Goal: Task Accomplishment & Management: Complete application form

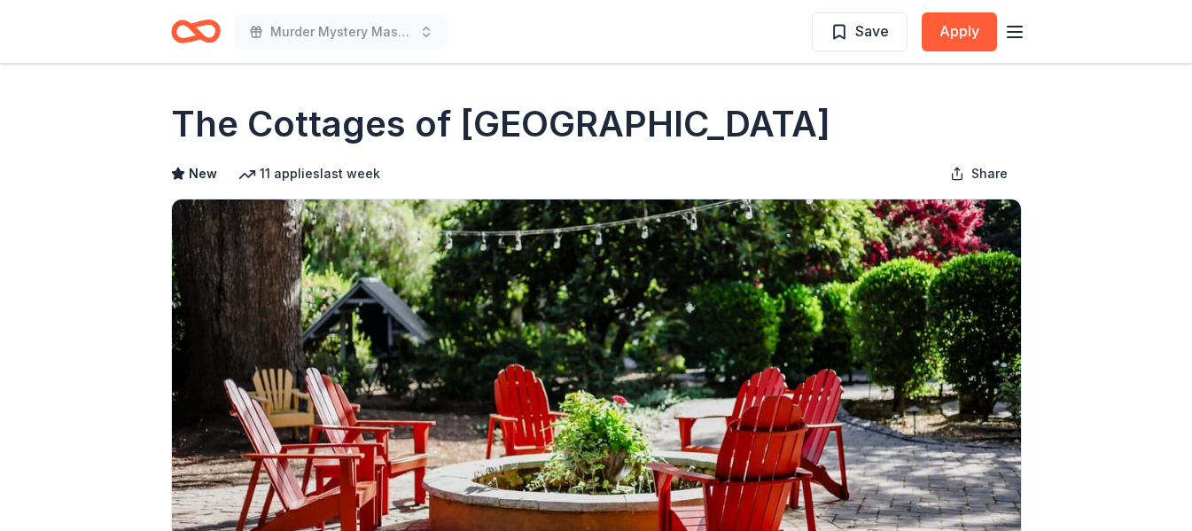
click at [203, 33] on icon "Home" at bounding box center [196, 32] width 50 height 42
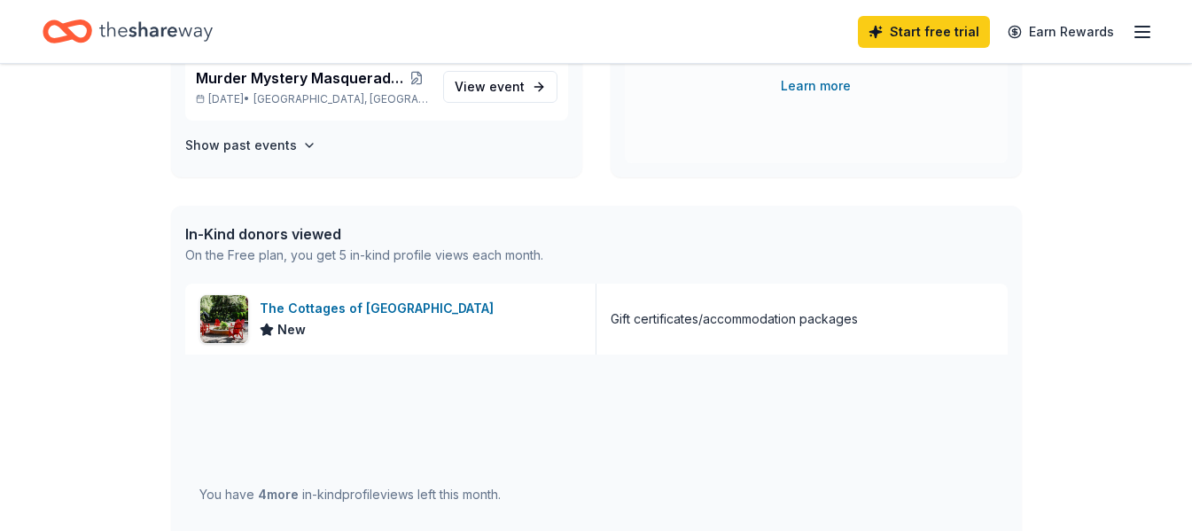
scroll to position [354, 0]
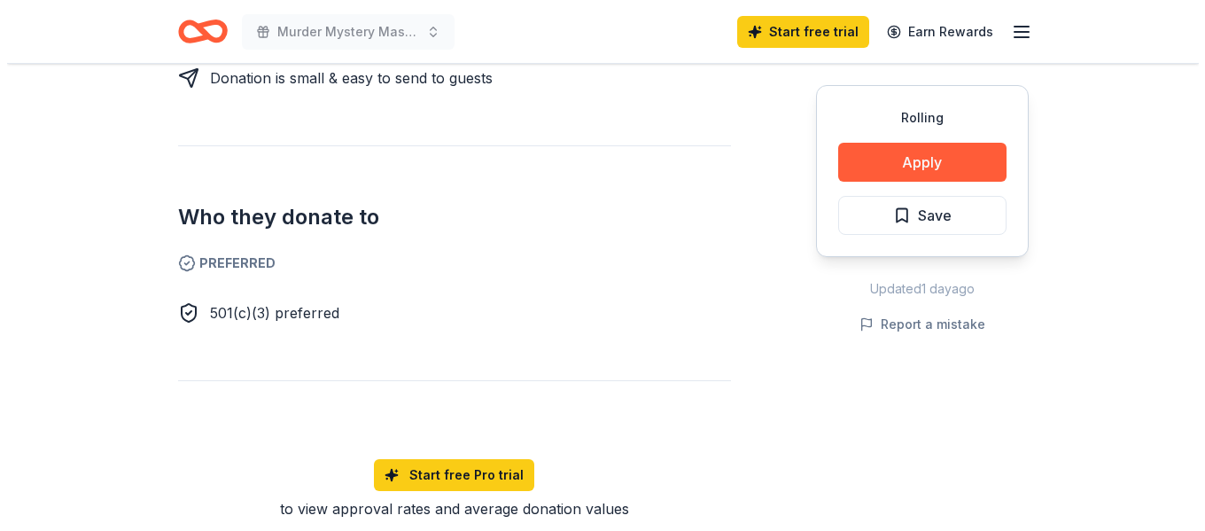
scroll to position [886, 0]
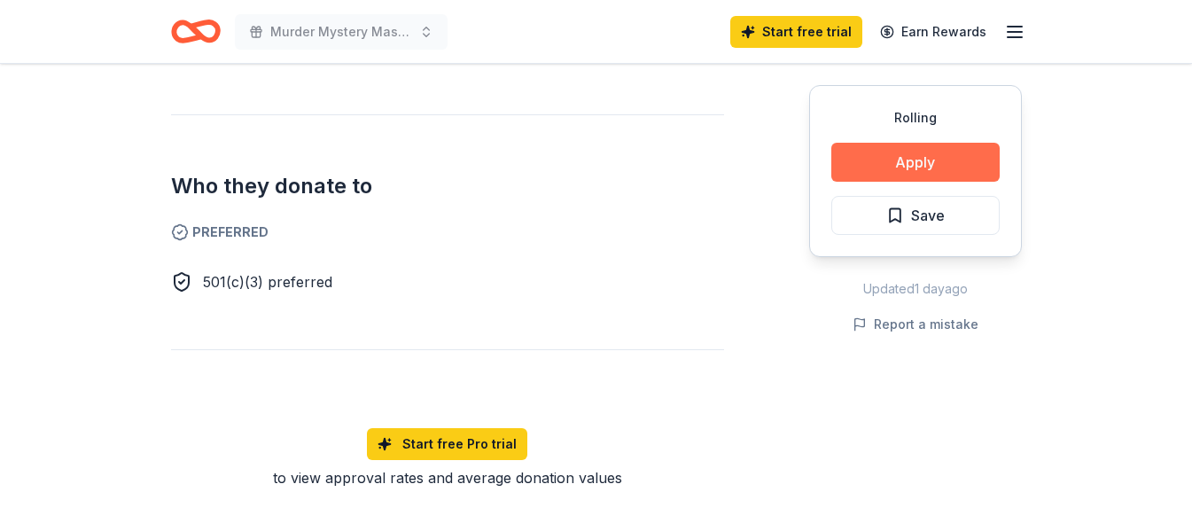
click at [882, 167] on button "Apply" at bounding box center [915, 162] width 168 height 39
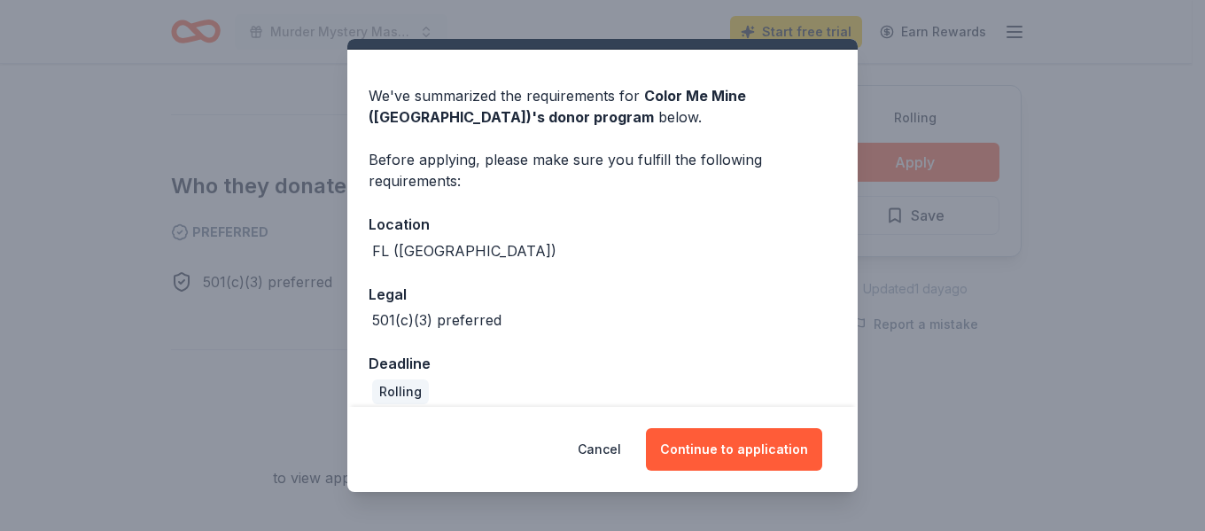
scroll to position [58, 0]
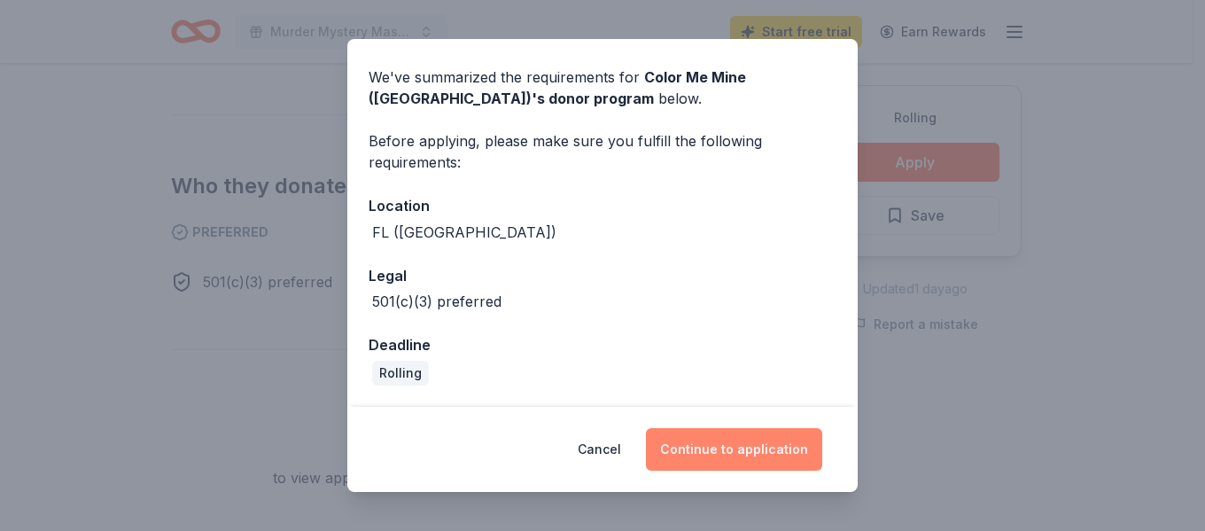
click at [700, 442] on button "Continue to application" at bounding box center [734, 449] width 176 height 43
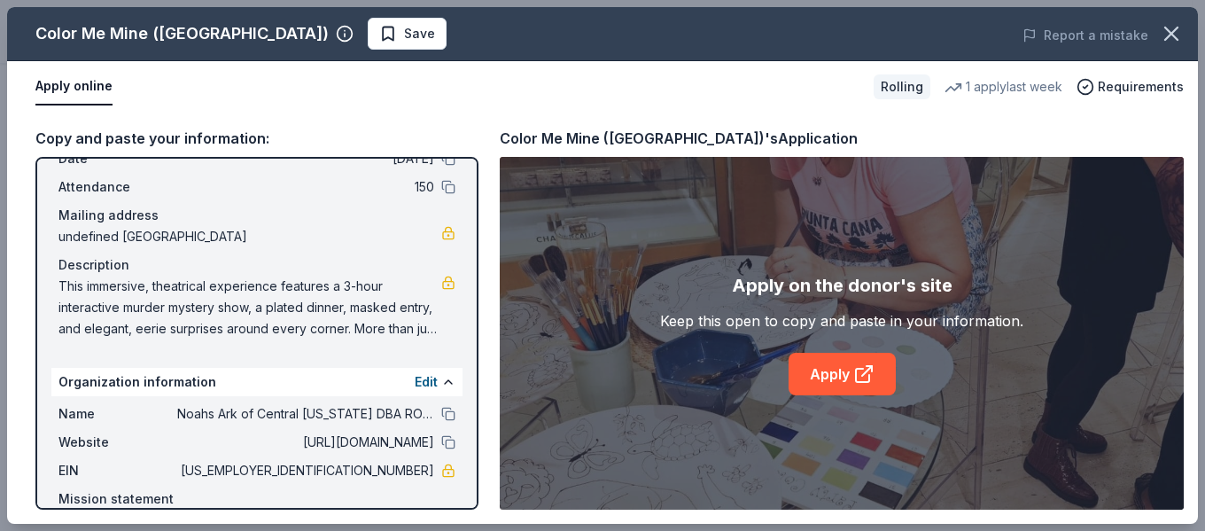
scroll to position [133, 0]
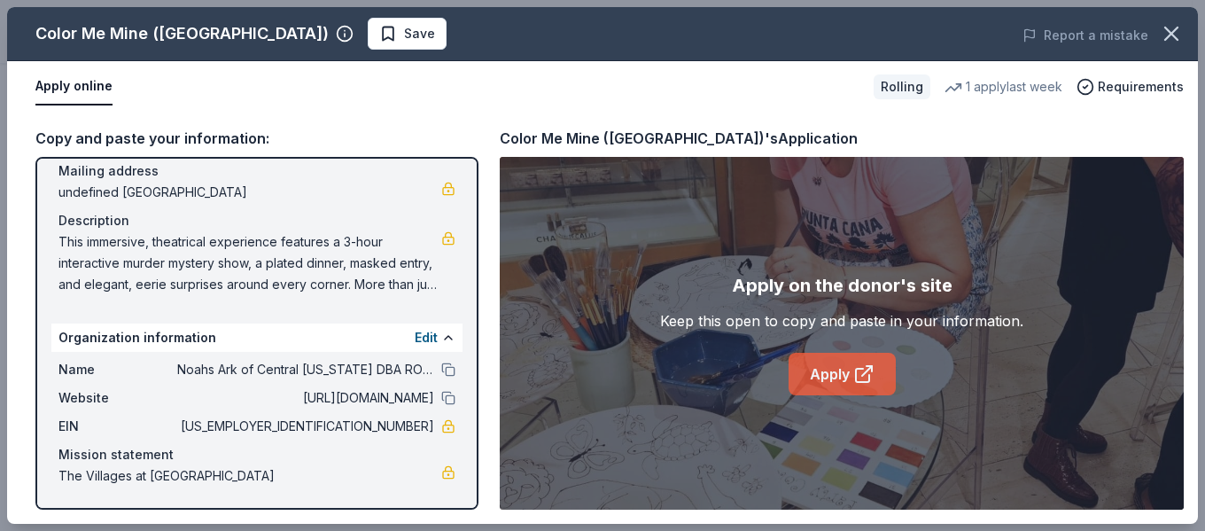
click at [836, 372] on link "Apply" at bounding box center [842, 374] width 107 height 43
